Goal: Transaction & Acquisition: Purchase product/service

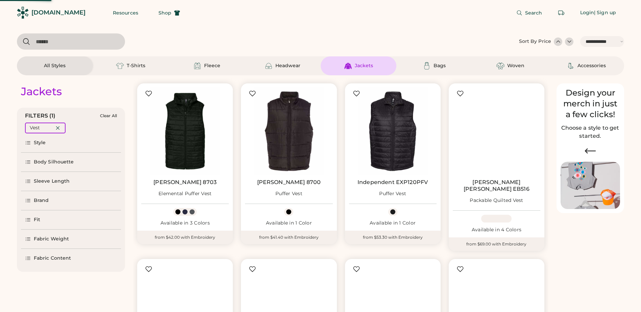
select select "*****"
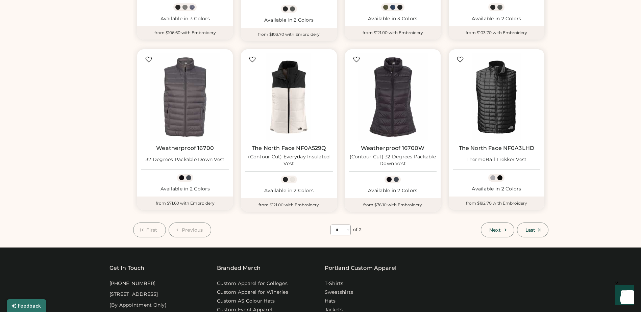
scroll to position [406, 0]
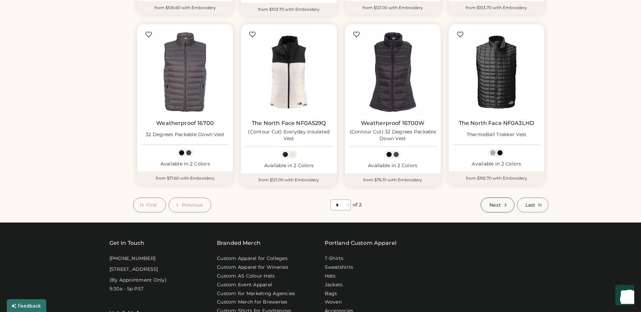
click at [500, 203] on span "Next" at bounding box center [495, 205] width 11 height 5
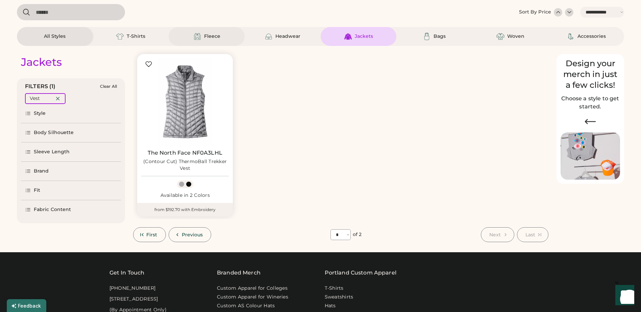
click at [213, 34] on div "Fleece" at bounding box center [212, 36] width 16 height 7
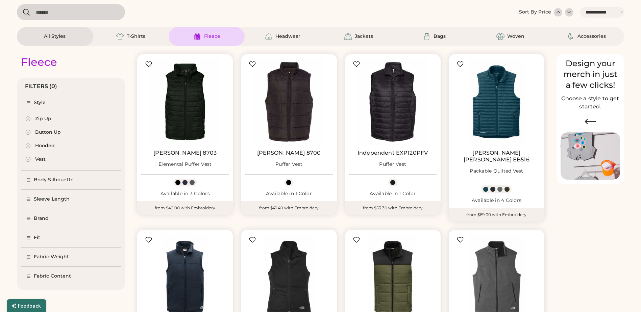
select select "*"
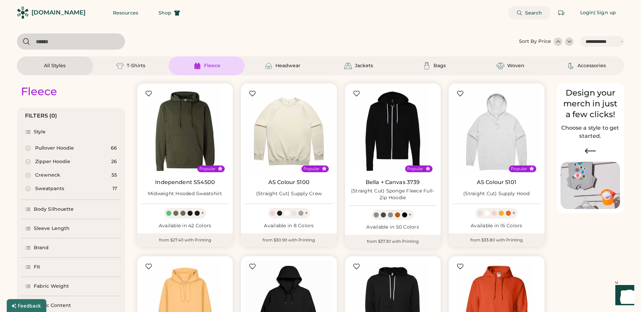
click at [532, 14] on span "Search" at bounding box center [533, 12] width 17 height 5
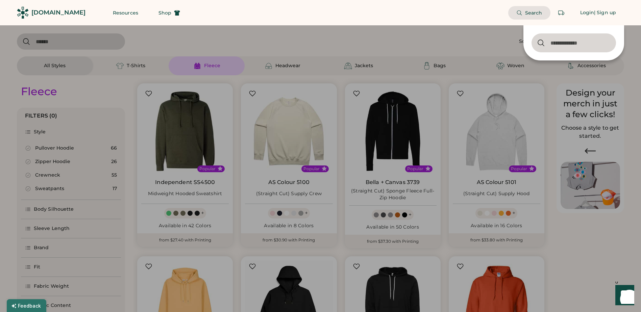
click at [552, 47] on input "input" at bounding box center [574, 42] width 85 height 19
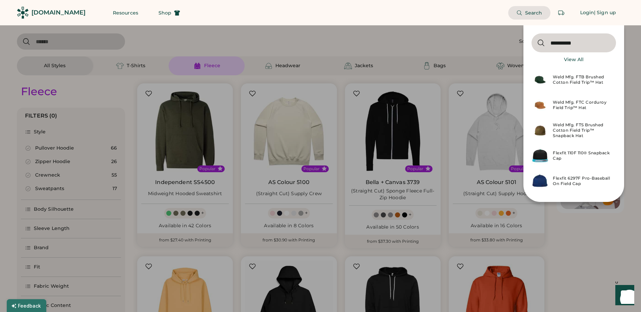
type input "**********"
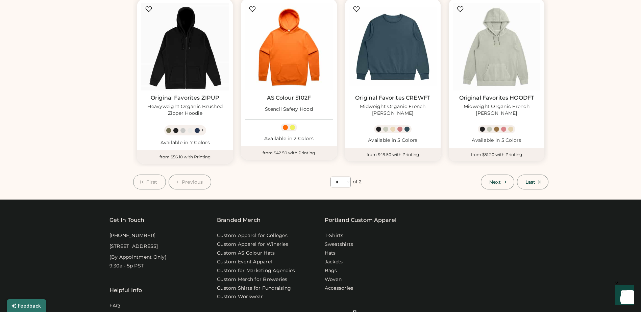
scroll to position [440, 0]
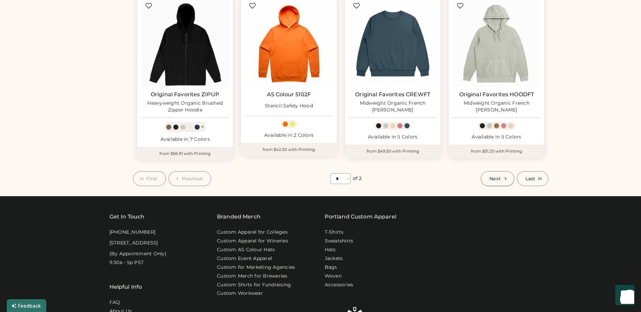
click at [495, 177] on span "Next" at bounding box center [495, 179] width 11 height 5
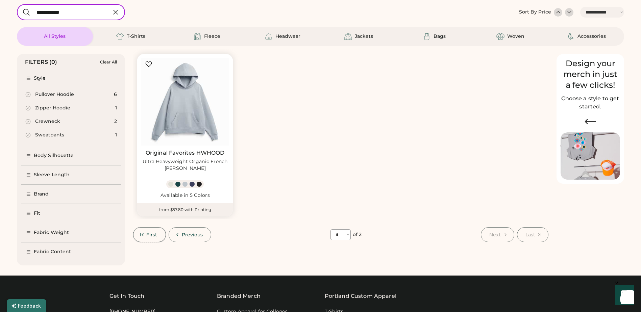
click at [151, 233] on span "First" at bounding box center [151, 235] width 11 height 5
select select "*"
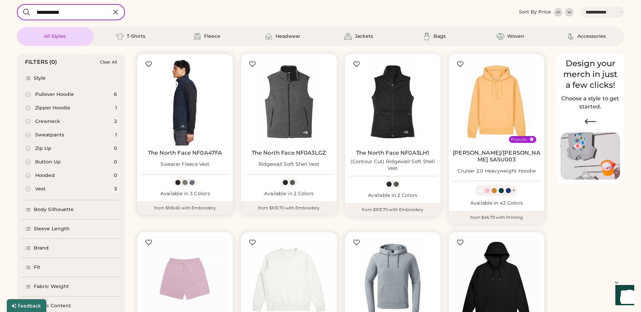
click at [192, 124] on img at bounding box center [185, 102] width 88 height 88
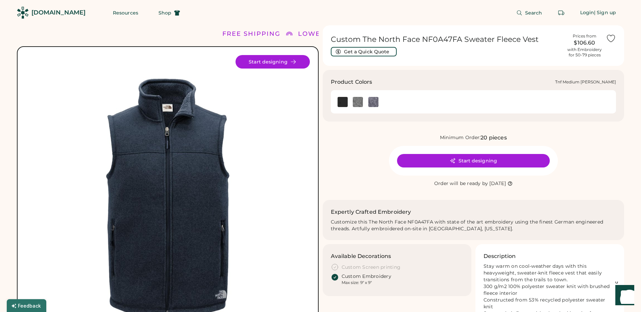
click at [357, 100] on img at bounding box center [358, 102] width 10 height 10
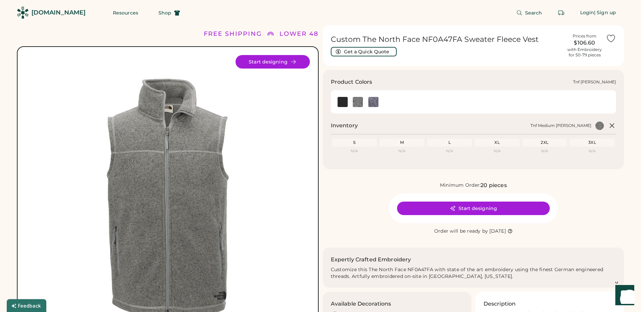
click at [339, 101] on img at bounding box center [343, 102] width 10 height 10
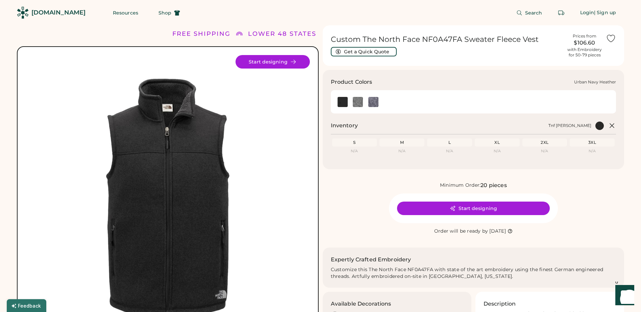
click at [378, 103] on img at bounding box center [374, 102] width 10 height 10
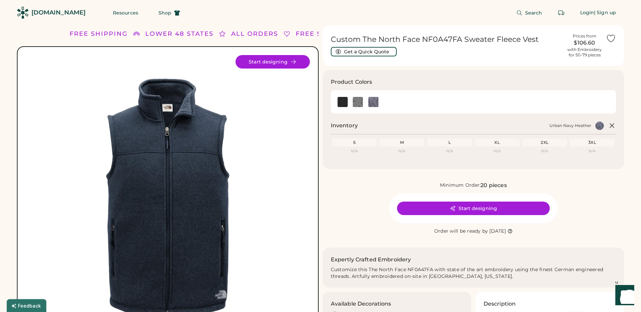
click at [599, 147] on div "3XL N/A" at bounding box center [592, 148] width 45 height 19
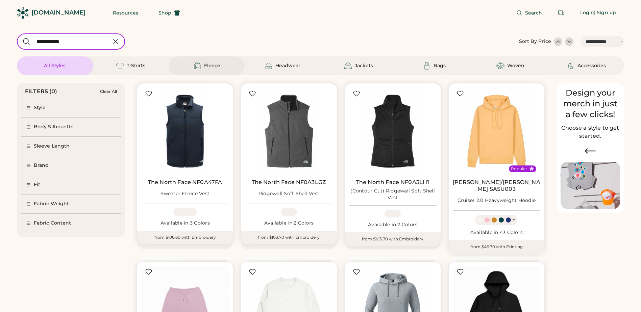
select select "*****"
select select "*"
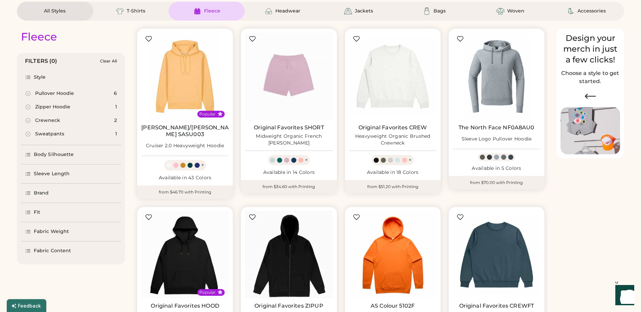
scroll to position [29, 0]
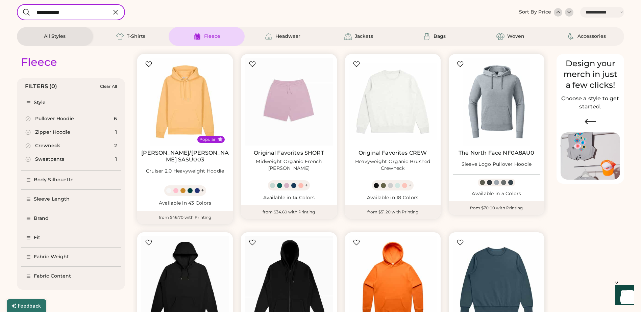
click at [206, 37] on div "Fleece" at bounding box center [212, 36] width 16 height 7
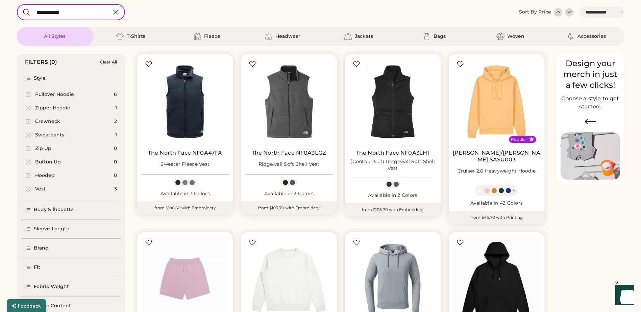
click at [43, 189] on div "Vest" at bounding box center [40, 189] width 10 height 7
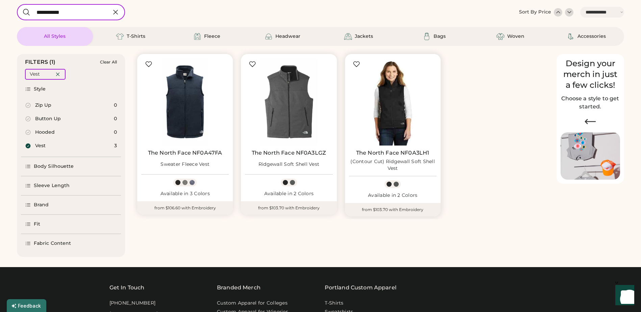
click at [392, 122] on img at bounding box center [393, 102] width 88 height 88
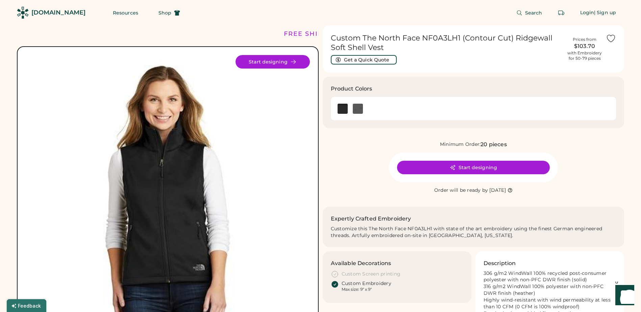
click at [187, 162] on img at bounding box center [168, 197] width 284 height 284
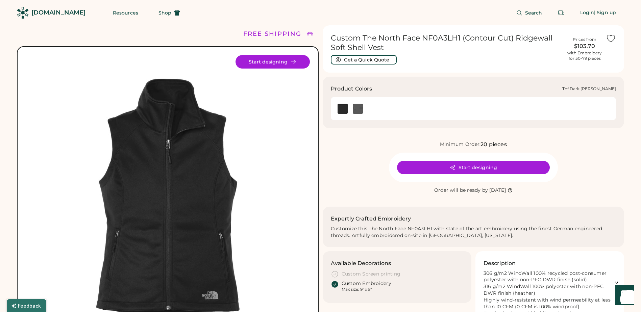
click at [358, 109] on img at bounding box center [358, 109] width 10 height 10
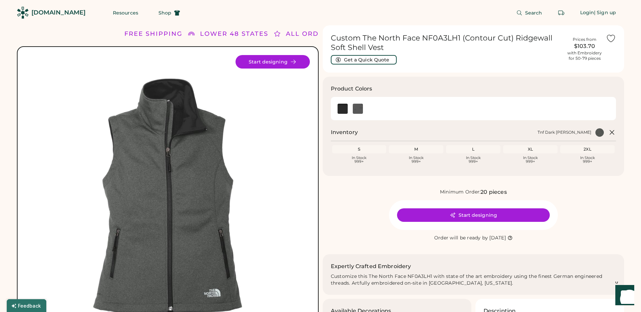
click at [165, 199] on img at bounding box center [168, 197] width 284 height 284
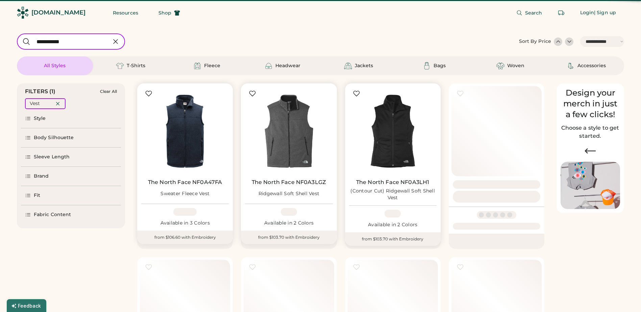
select select "*****"
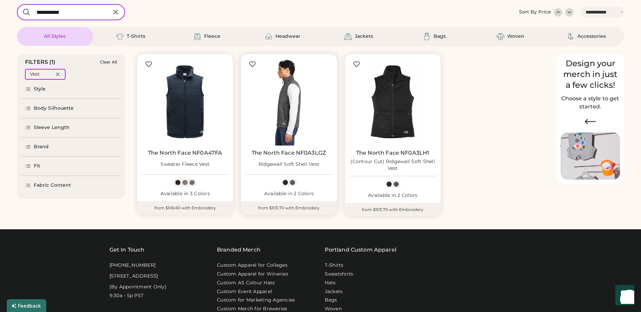
click at [296, 119] on img at bounding box center [289, 102] width 88 height 88
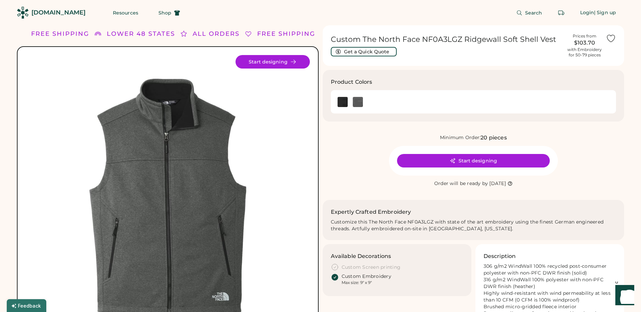
click at [594, 42] on div "$103.70" at bounding box center [585, 43] width 34 height 8
click at [355, 102] on img at bounding box center [358, 102] width 10 height 10
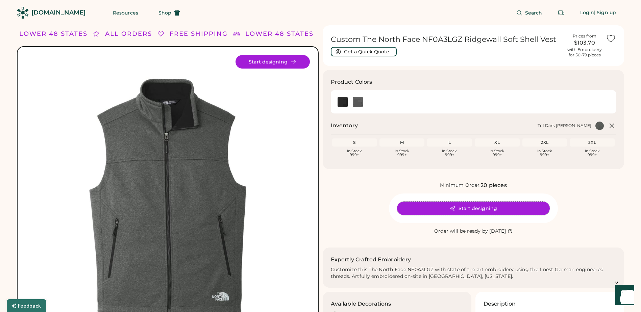
click at [473, 206] on button "Start designing" at bounding box center [473, 209] width 153 height 14
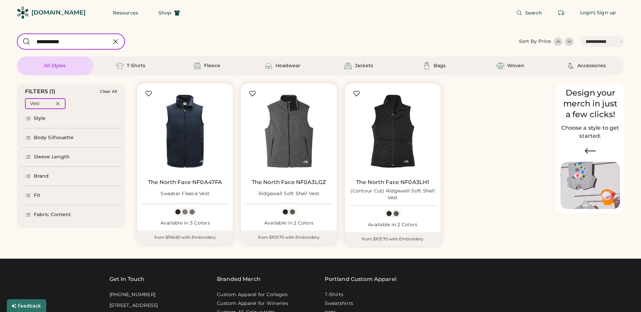
select select "*****"
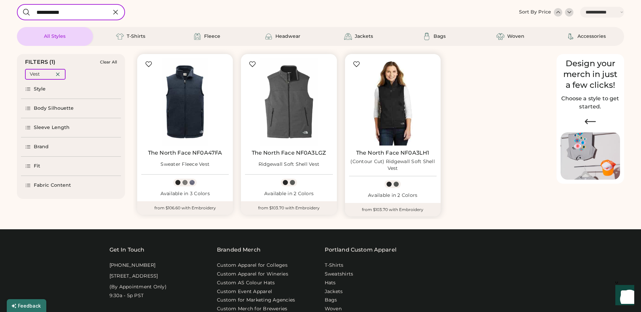
click at [397, 113] on img at bounding box center [393, 102] width 88 height 88
